Goal: Navigation & Orientation: Go to known website

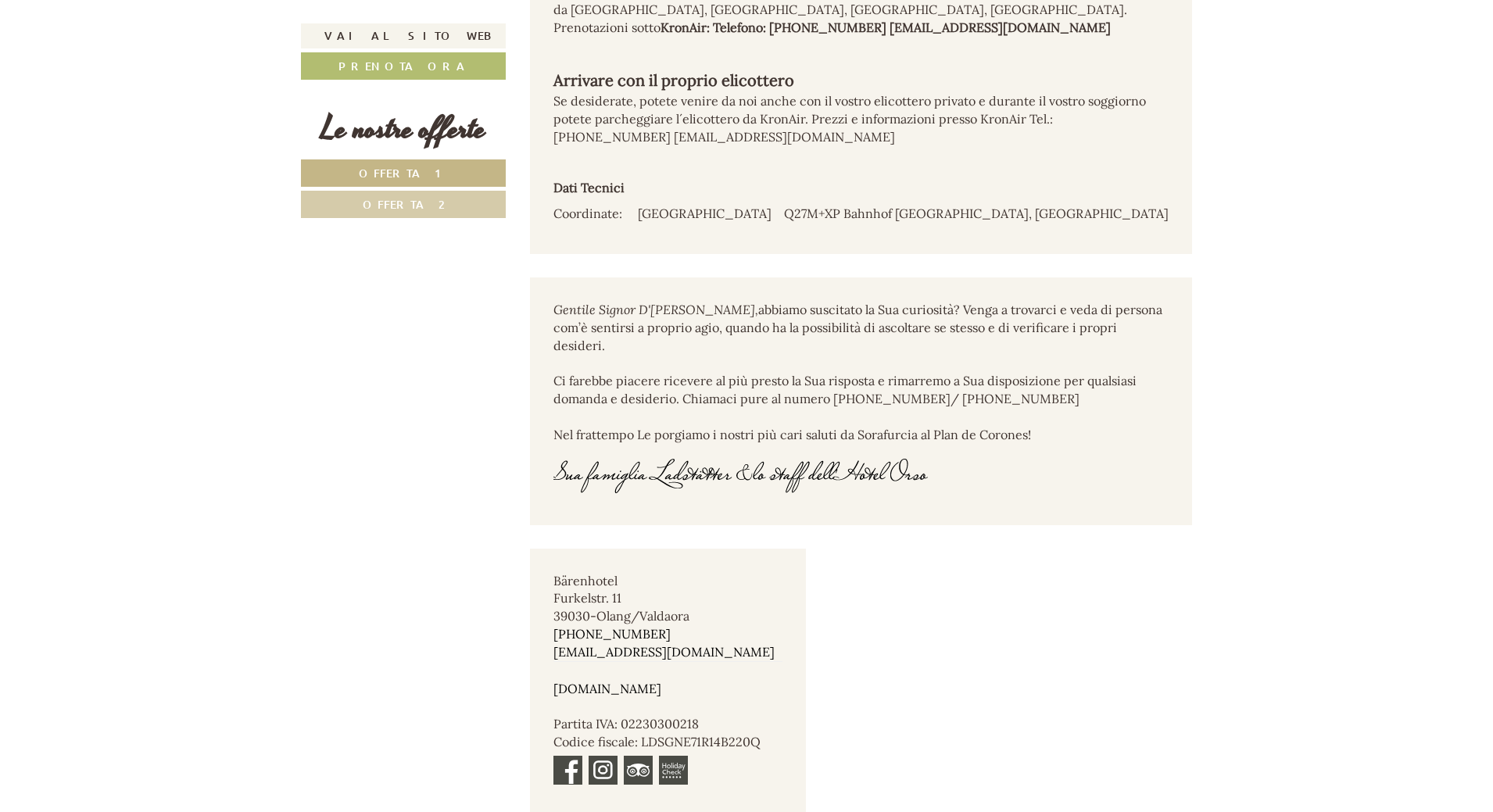
scroll to position [9834, 0]
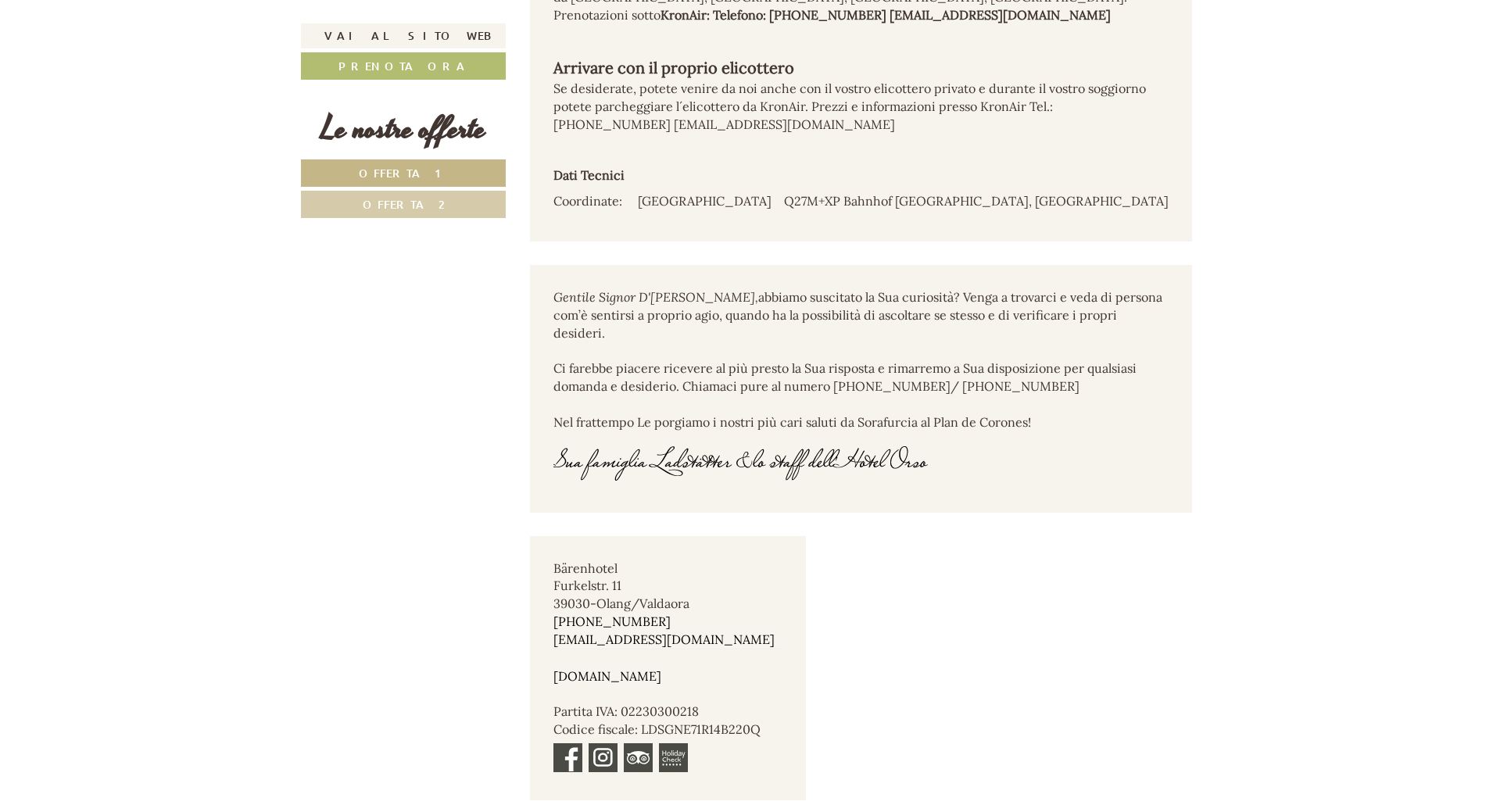
drag, startPoint x: 700, startPoint y: 622, endPoint x: 554, endPoint y: 618, distance: 146.1
click at [554, 648] on div "[DOMAIN_NAME]" at bounding box center [668, 667] width 229 height 36
drag, startPoint x: 655, startPoint y: 533, endPoint x: 551, endPoint y: 521, distance: 104.7
click at [551, 536] on div "Bärenhotel Furkelstr. 11 39030 - [GEOGRAPHIC_DATA]/[GEOGRAPHIC_DATA] [PHONE_NUM…" at bounding box center [668, 667] width 276 height 264
copy div "Bärenhotel Furkelstr. 11"
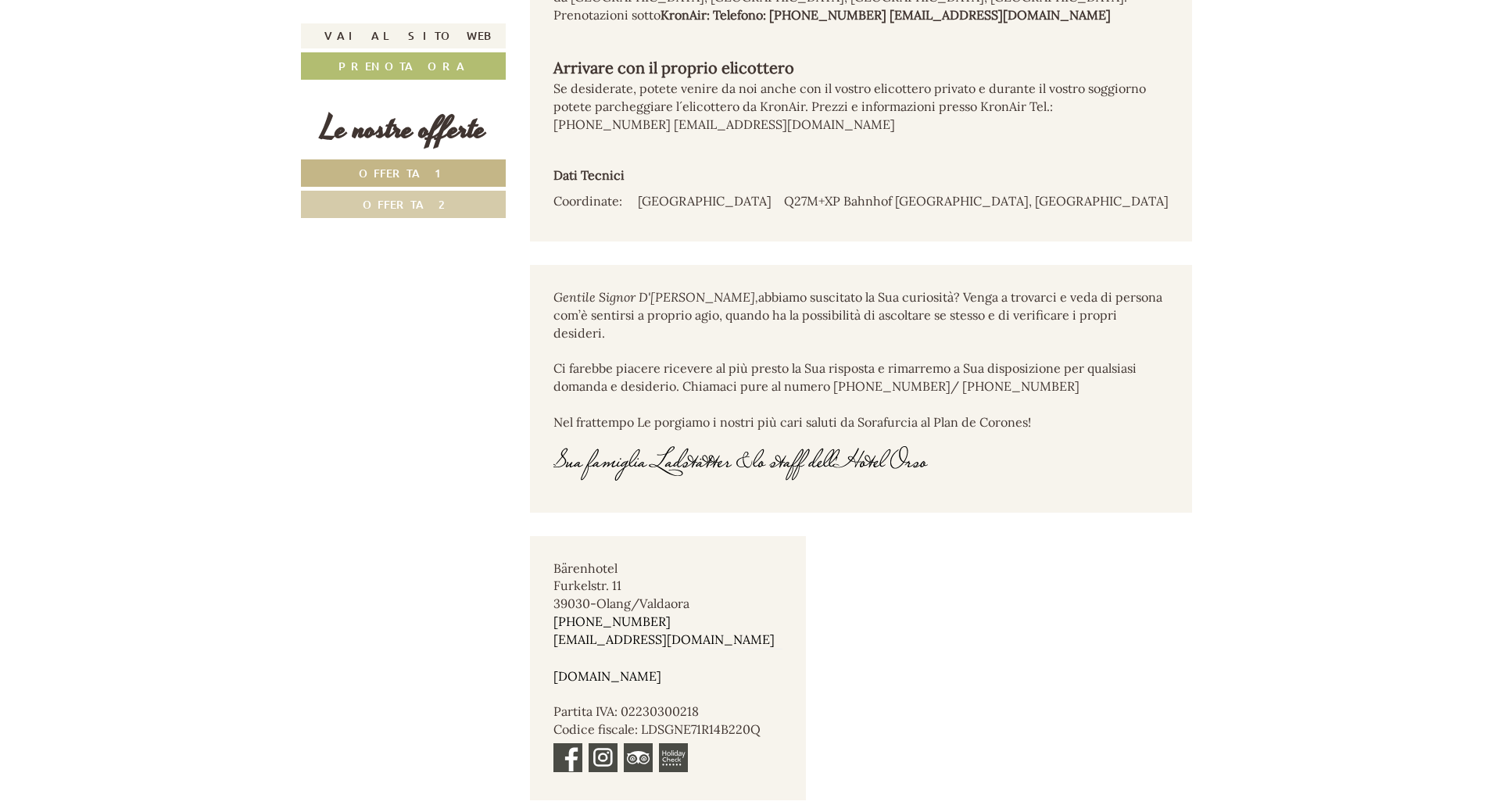
click at [737, 635] on div "Bärenhotel Furkelstr. 11 39030 - [GEOGRAPHIC_DATA]/[GEOGRAPHIC_DATA] [PHONE_NUM…" at bounding box center [668, 667] width 276 height 264
drag, startPoint x: 687, startPoint y: 618, endPoint x: 538, endPoint y: 619, distance: 149.0
click at [538, 619] on div "Bärenhotel Furkelstr. 11 39030 - [GEOGRAPHIC_DATA]/[GEOGRAPHIC_DATA] [PHONE_NUM…" at bounding box center [668, 667] width 276 height 264
copy link "[DOMAIN_NAME]"
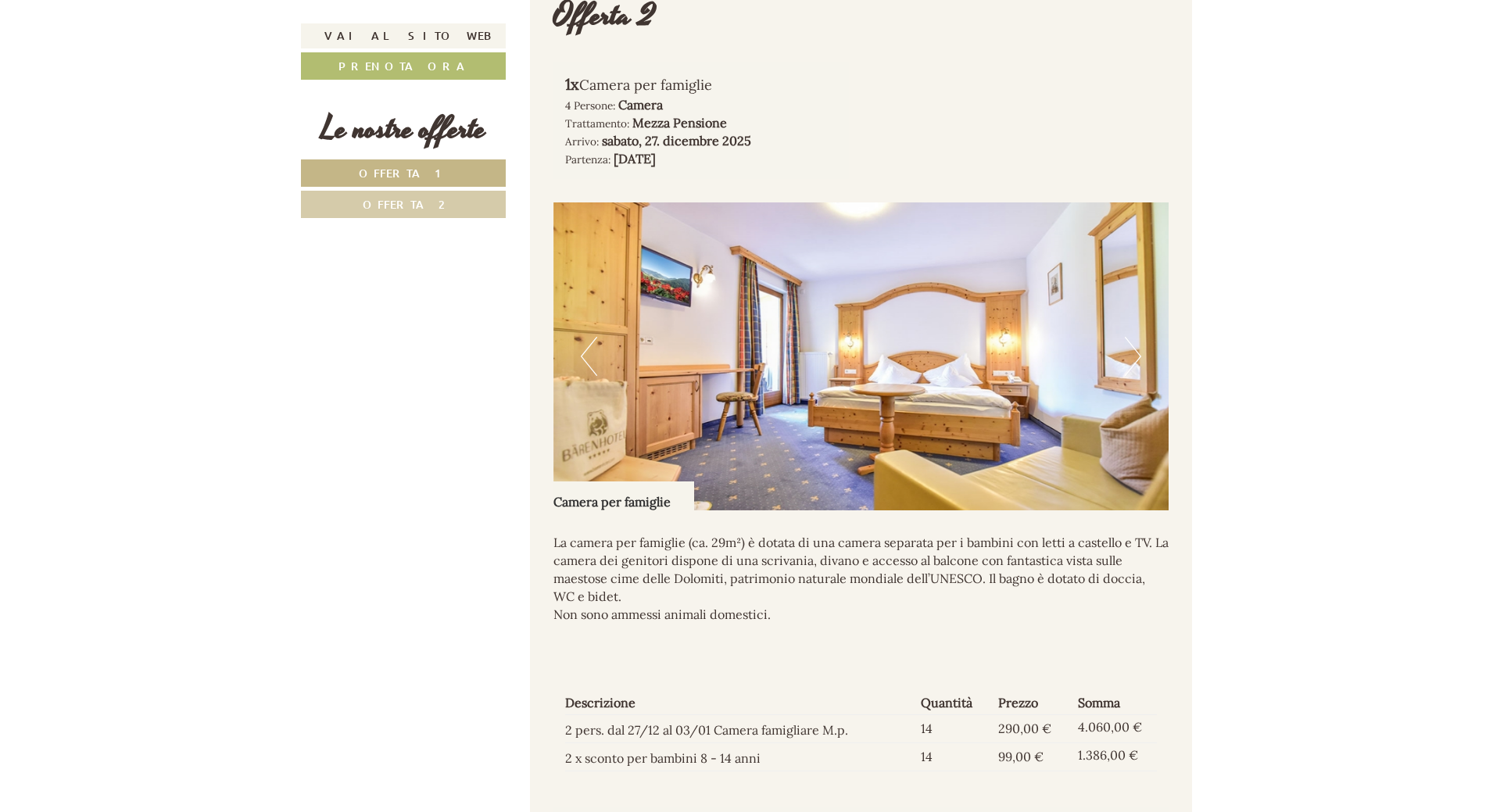
scroll to position [2110, 0]
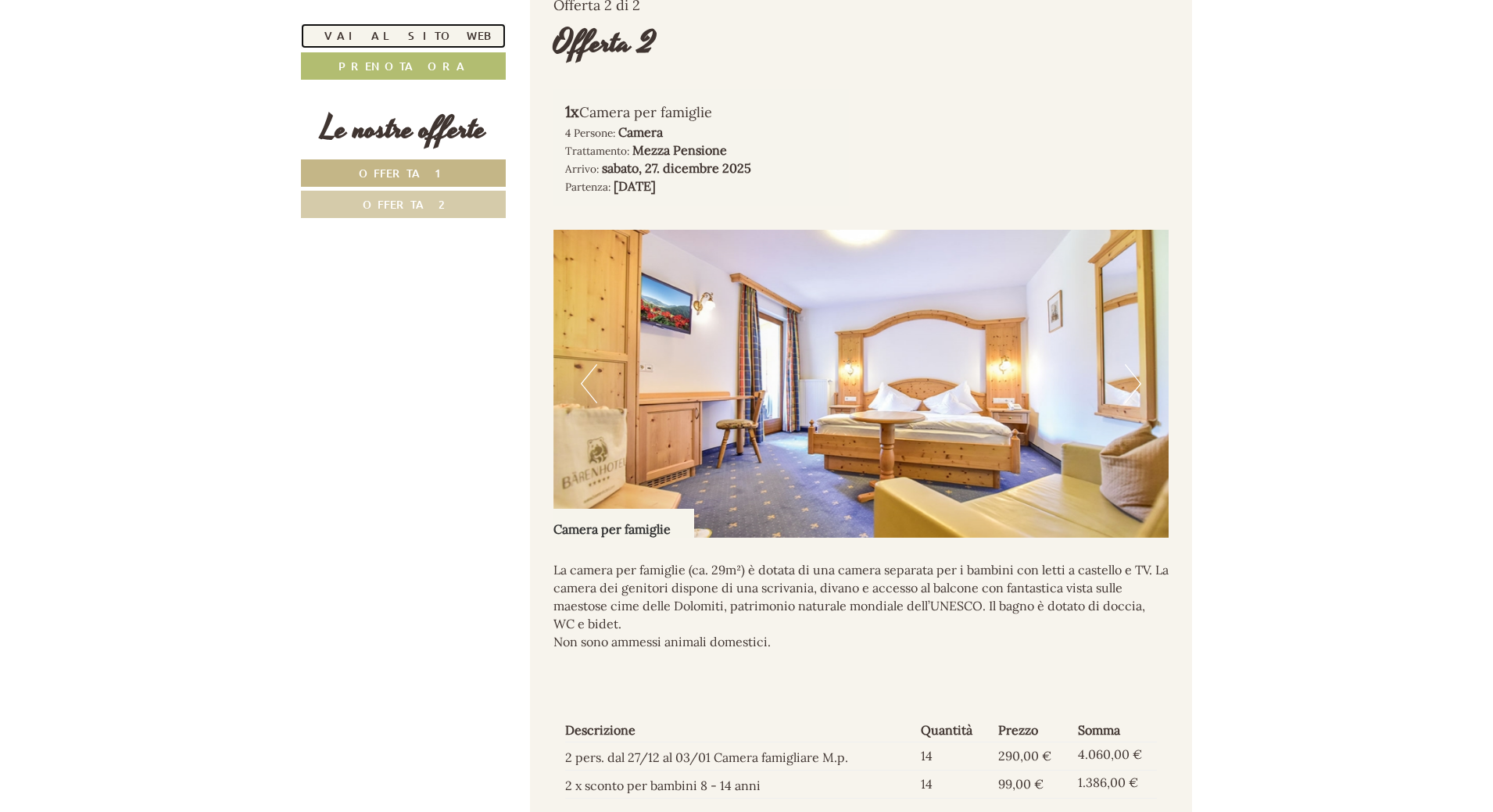
click at [397, 32] on link "Vai al sito web" at bounding box center [404, 35] width 205 height 25
